Goal: Task Accomplishment & Management: Manage account settings

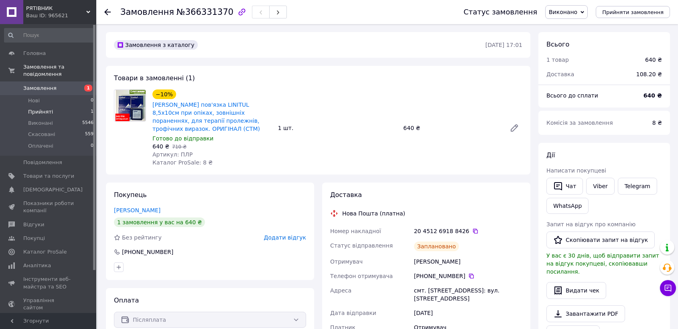
scroll to position [38, 0]
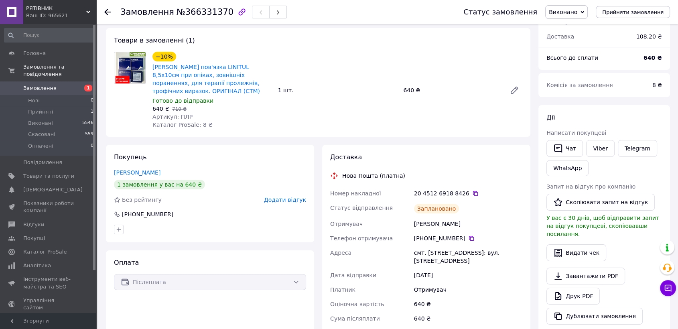
drag, startPoint x: 50, startPoint y: 107, endPoint x: 28, endPoint y: 43, distance: 67.6
click at [48, 106] on li "Прийняті 1" at bounding box center [49, 111] width 98 height 11
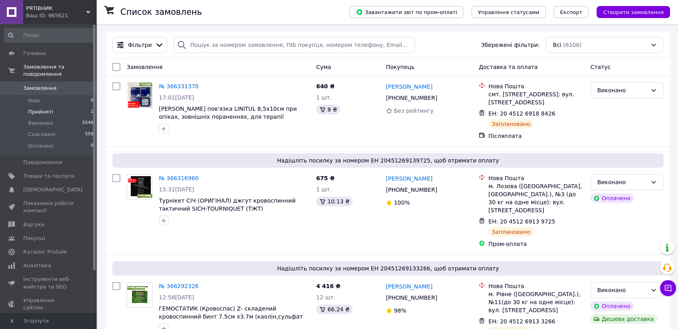
click at [46, 108] on span "Прийняті" at bounding box center [40, 111] width 25 height 7
